Goal: Check status: Check status

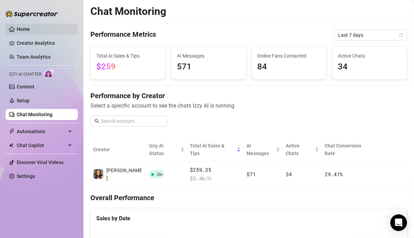
click at [30, 29] on link "Home" at bounding box center [23, 29] width 13 height 6
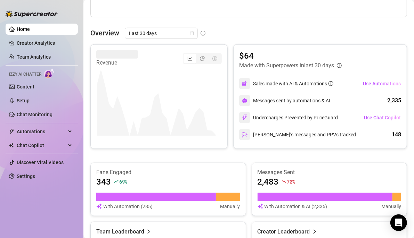
scroll to position [295, 0]
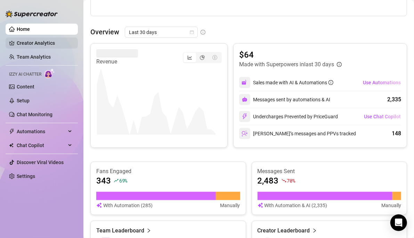
click at [49, 43] on link "Creator Analytics" at bounding box center [45, 43] width 56 height 11
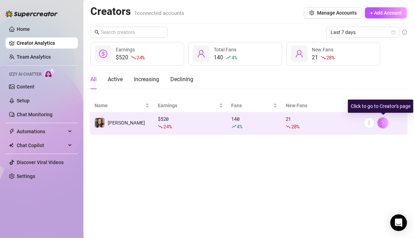
click at [385, 122] on icon "right" at bounding box center [382, 123] width 5 height 5
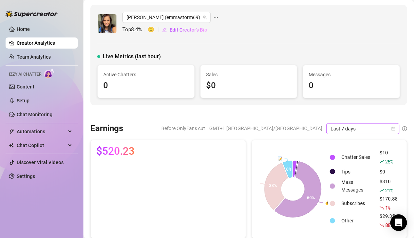
click at [391, 129] on icon "calendar" at bounding box center [393, 129] width 4 height 4
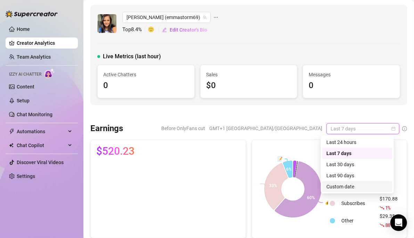
click at [365, 185] on div "Custom date" at bounding box center [357, 187] width 62 height 8
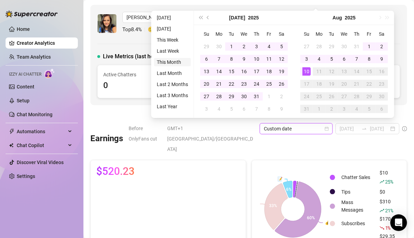
type input "[DATE]"
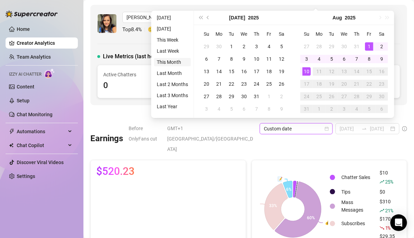
click at [166, 63] on li "This Month" at bounding box center [172, 62] width 37 height 8
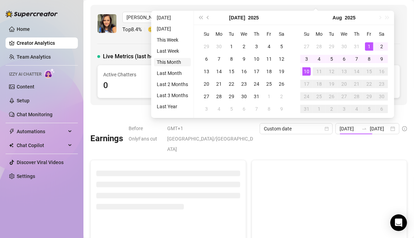
type input "[DATE]"
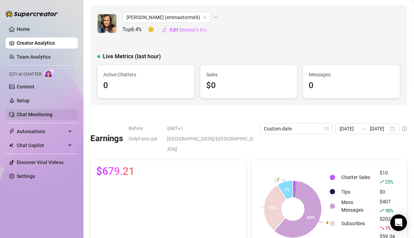
click at [23, 117] on link "Chat Monitoring" at bounding box center [35, 115] width 36 height 6
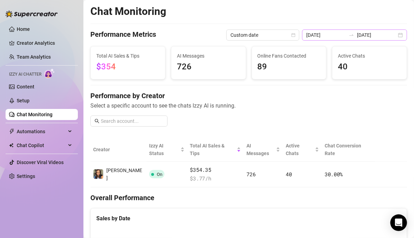
click at [395, 35] on div "[DATE] [DATE]" at bounding box center [354, 35] width 105 height 11
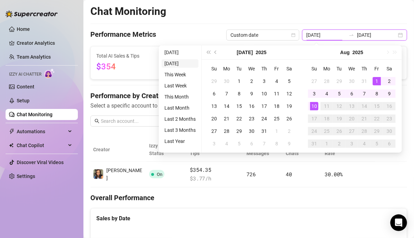
type input "[DATE]"
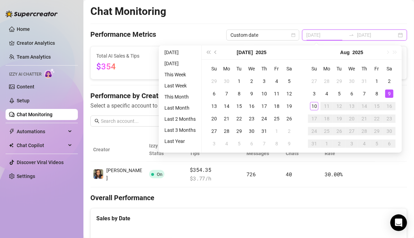
type input "[DATE]"
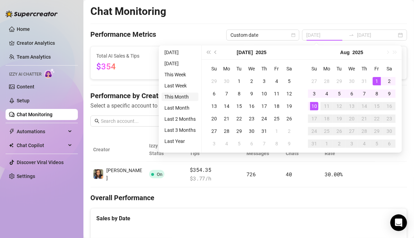
click at [175, 93] on li "This Month" at bounding box center [180, 97] width 37 height 8
